Goal: Browse casually: Explore the website without a specific task or goal

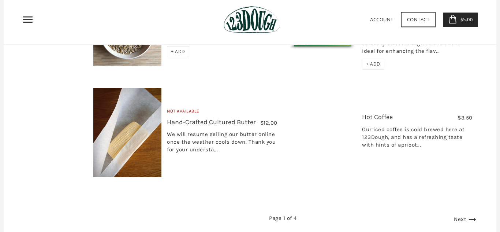
scroll to position [1168, 0]
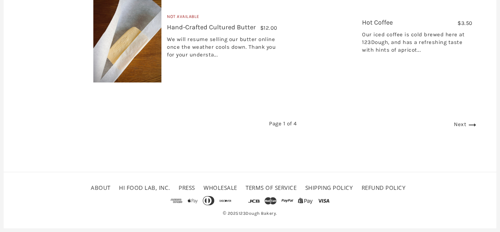
click at [458, 122] on link "Next" at bounding box center [466, 124] width 24 height 7
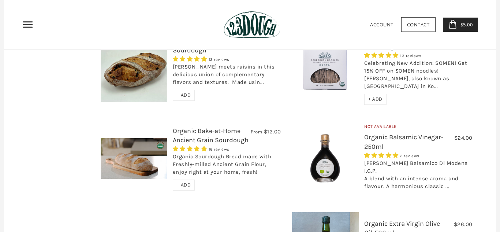
scroll to position [606, 0]
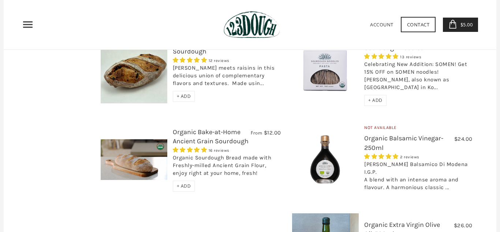
click at [173, 54] on link "Organic Ancient Grain Raisin Sourdough" at bounding box center [216, 46] width 86 height 17
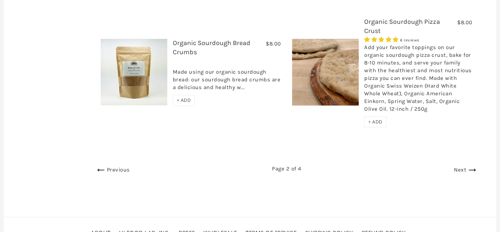
scroll to position [1112, 0]
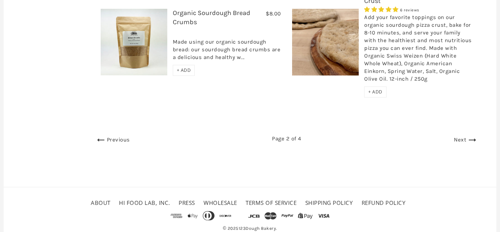
click at [472, 134] on icon at bounding box center [472, 140] width 12 height 12
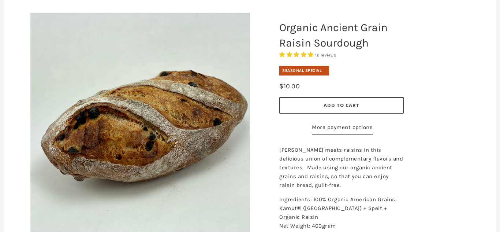
scroll to position [94, 0]
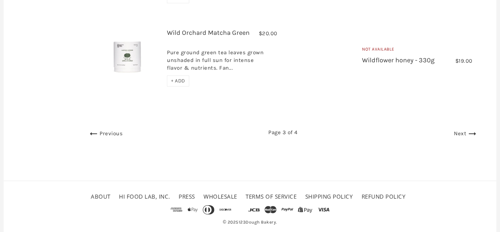
scroll to position [1136, 0]
click at [455, 130] on link "Next" at bounding box center [466, 133] width 24 height 7
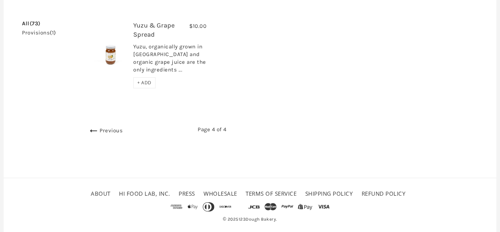
scroll to position [127, 0]
